Goal: Task Accomplishment & Management: Use online tool/utility

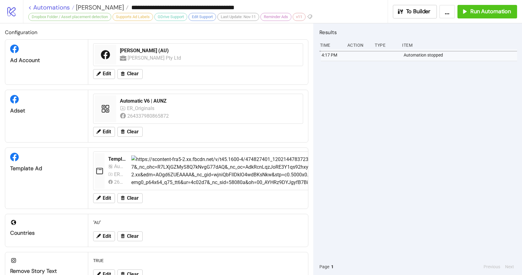
click at [58, 5] on link "< Automations" at bounding box center [51, 7] width 46 height 6
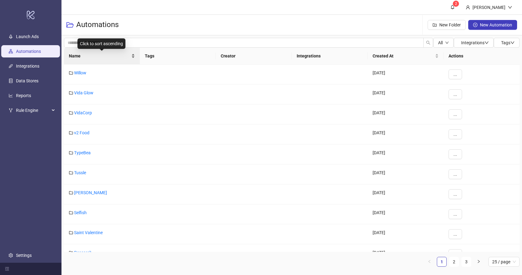
click at [84, 59] on span "Name" at bounding box center [99, 56] width 61 height 7
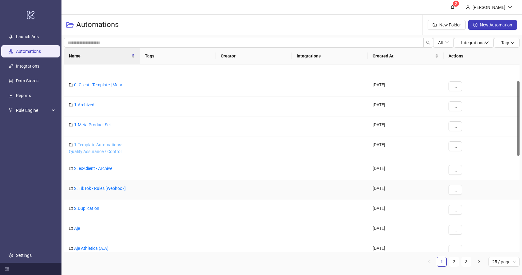
scroll to position [75, 0]
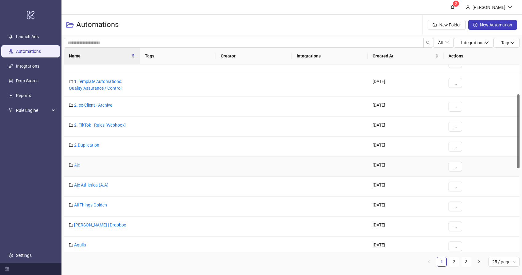
click at [78, 165] on link "Aje" at bounding box center [77, 165] width 6 height 5
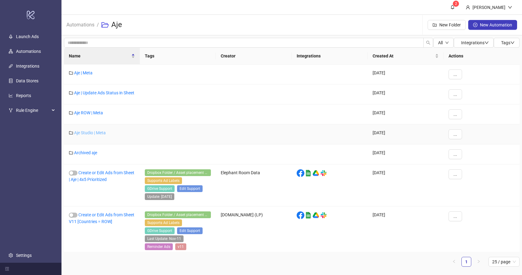
click at [96, 135] on link "Aje Studio | Meta" at bounding box center [90, 132] width 32 height 5
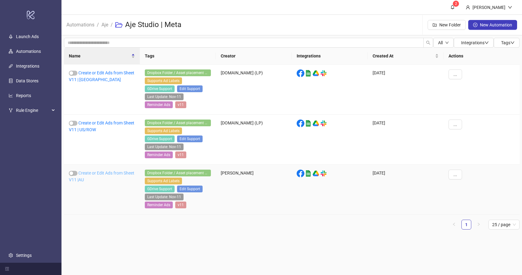
click at [83, 171] on link "Create or Edit Ads from Sheet V11 |AU" at bounding box center [102, 177] width 66 height 12
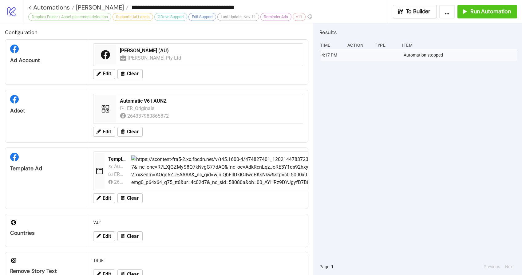
type input "**********"
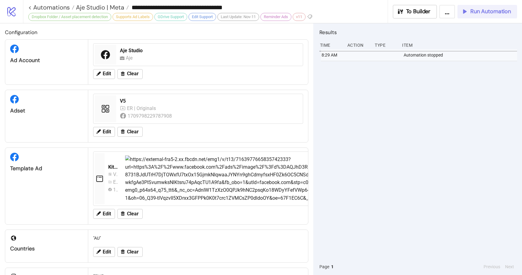
click at [488, 16] on button "Run Automation" at bounding box center [488, 12] width 60 height 14
